Goal: Navigation & Orientation: Find specific page/section

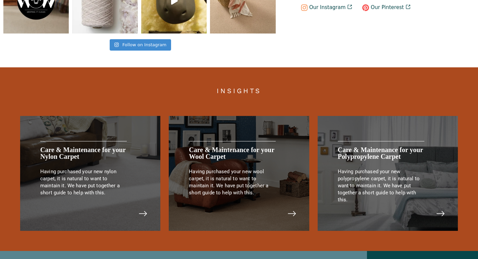
scroll to position [1410, 0]
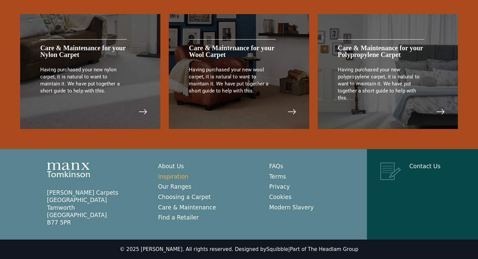
click at [170, 177] on link "Inspiration" at bounding box center [173, 176] width 30 height 7
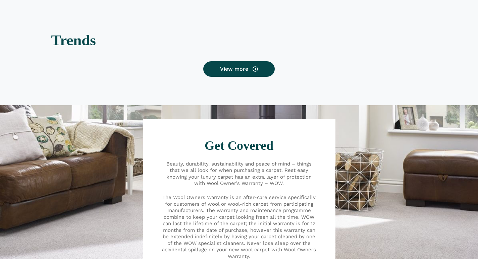
scroll to position [537, 0]
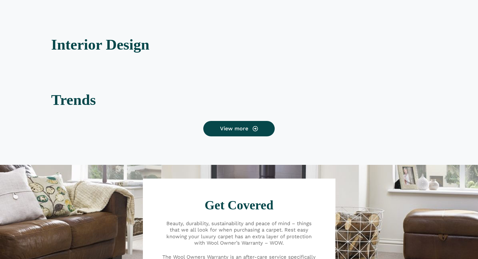
click at [127, 41] on h2 "Interior Design" at bounding box center [239, 44] width 376 height 15
click at [240, 129] on link "View more" at bounding box center [238, 128] width 71 height 15
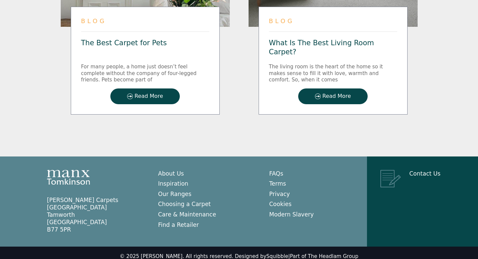
scroll to position [988, 0]
